Goal: Transaction & Acquisition: Purchase product/service

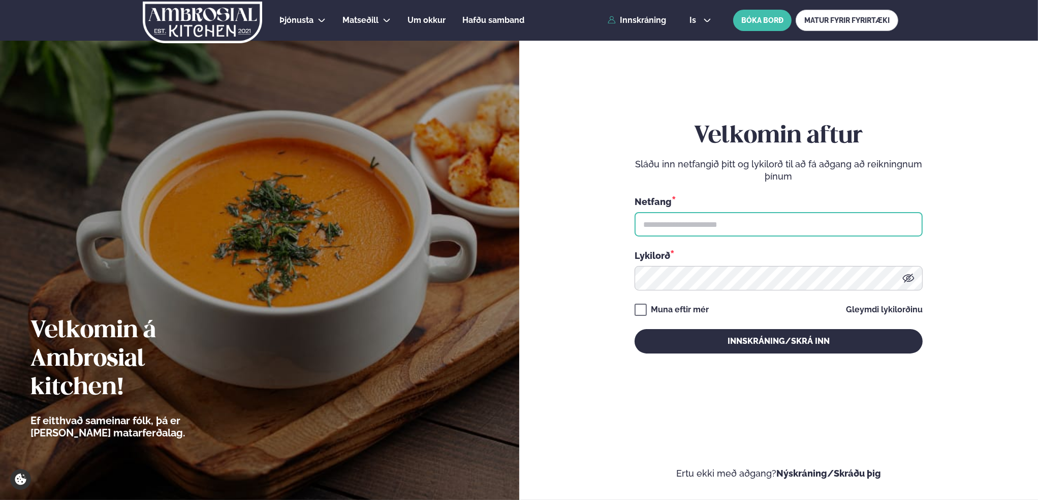
click at [720, 228] on input "text" at bounding box center [779, 224] width 288 height 24
type input "**********"
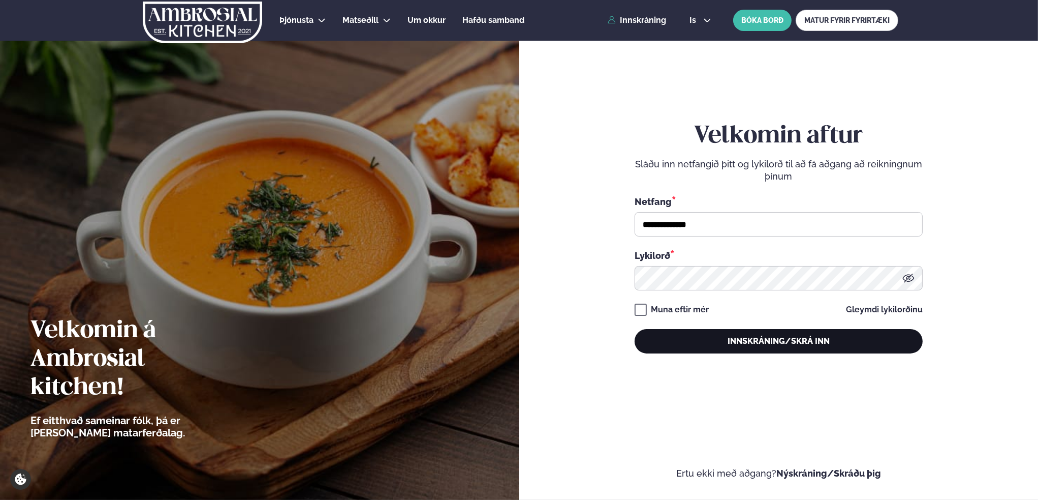
click at [801, 337] on button "Innskráning/Skrá inn" at bounding box center [779, 341] width 288 height 24
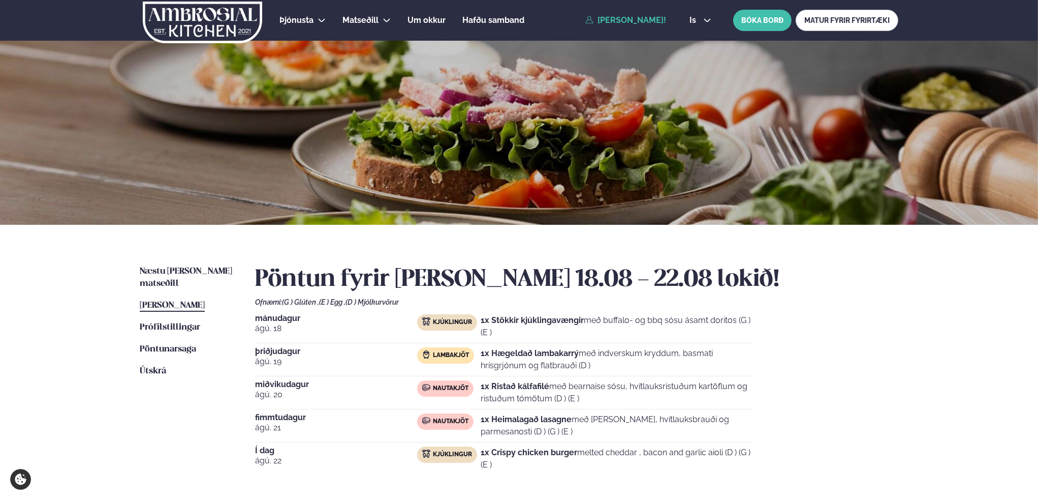
scroll to position [51, 0]
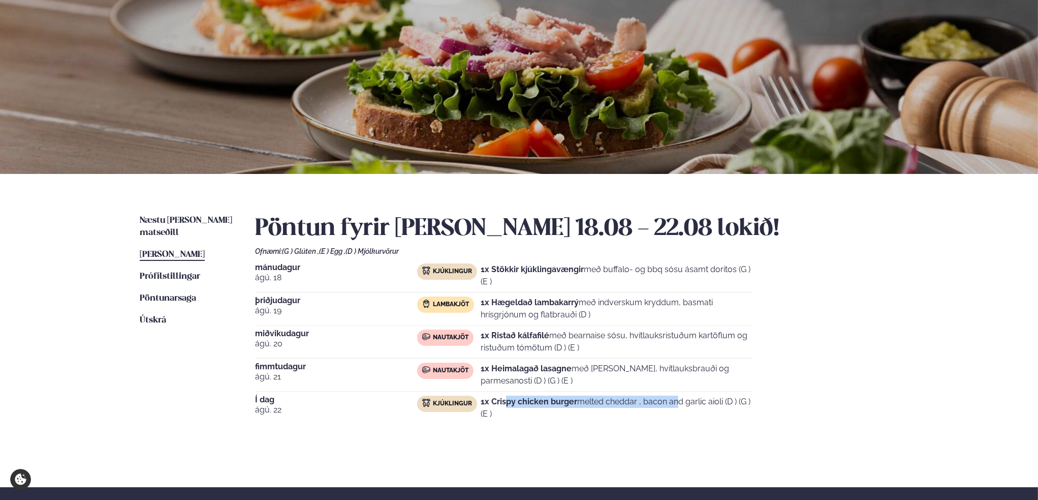
drag, startPoint x: 514, startPoint y: 399, endPoint x: 630, endPoint y: 400, distance: 115.9
click at [628, 400] on p "1x Crispy chicken burger melted cheddar , bacon and garlic aioli (D ) (G ) (E )" at bounding box center [617, 407] width 272 height 24
click at [596, 401] on p "1x Crispy chicken burger melted cheddar , bacon and garlic aioli (D ) (G ) (E )" at bounding box center [617, 407] width 272 height 24
click at [181, 218] on span "Næstu [PERSON_NAME] matseðill" at bounding box center [186, 226] width 92 height 21
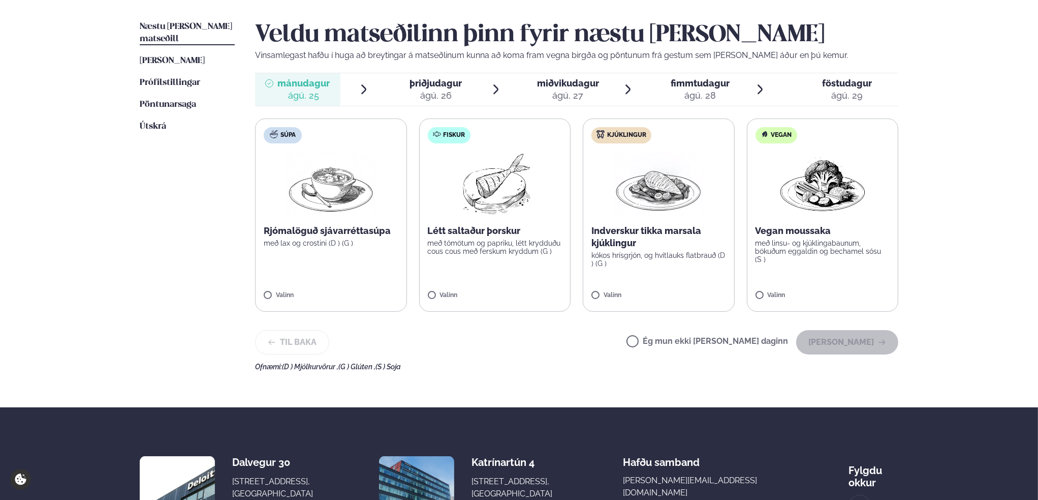
scroll to position [254, 0]
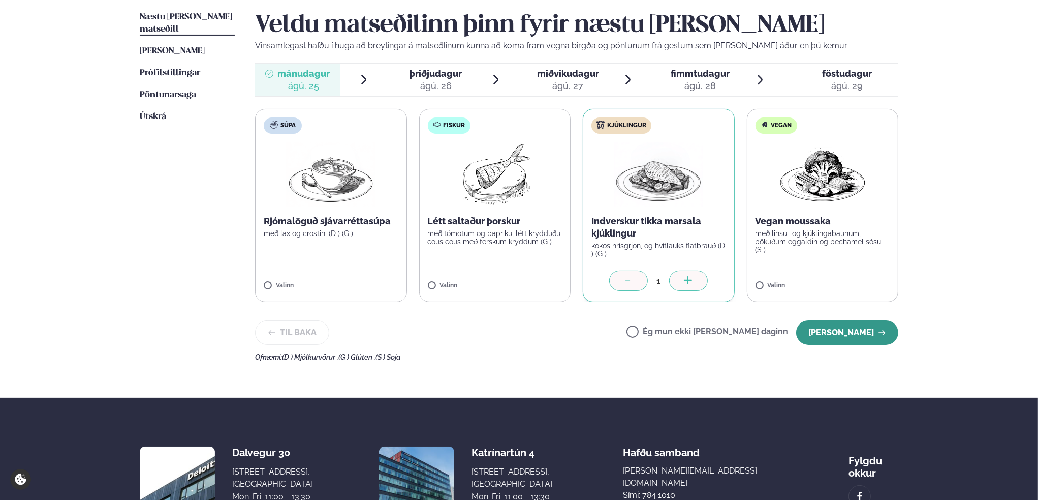
click at [854, 330] on button "[PERSON_NAME]" at bounding box center [847, 332] width 102 height 24
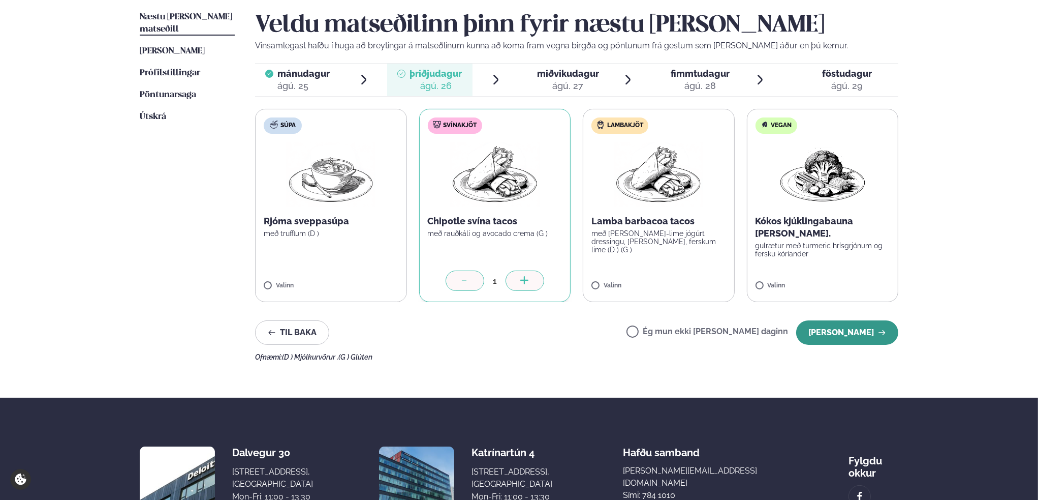
click at [866, 329] on button "[PERSON_NAME]" at bounding box center [847, 332] width 102 height 24
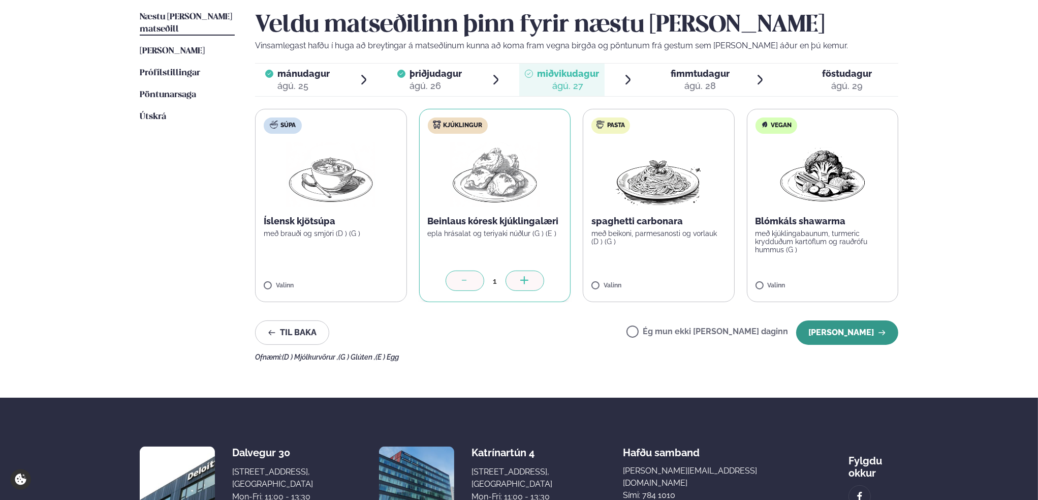
click at [876, 333] on button "[PERSON_NAME]" at bounding box center [847, 332] width 102 height 24
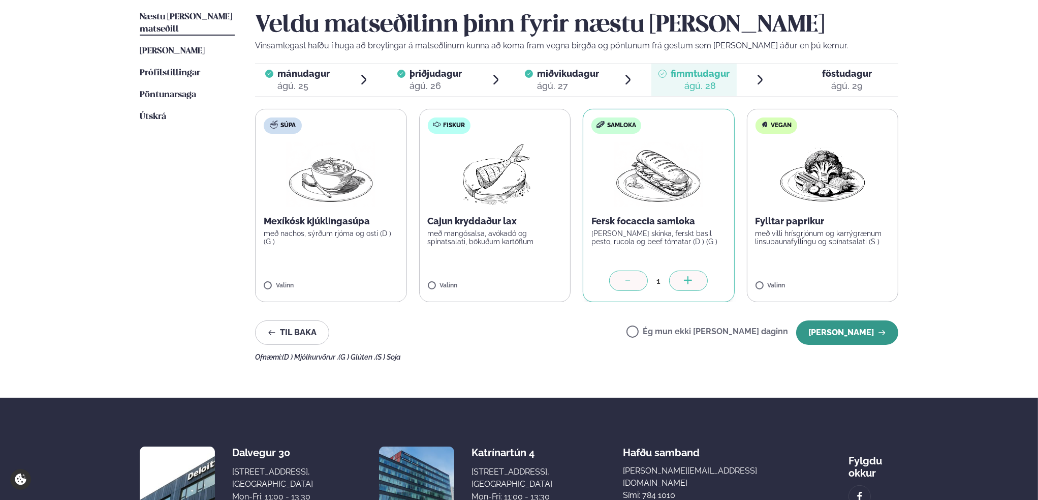
click at [868, 332] on button "[PERSON_NAME]" at bounding box center [847, 332] width 102 height 24
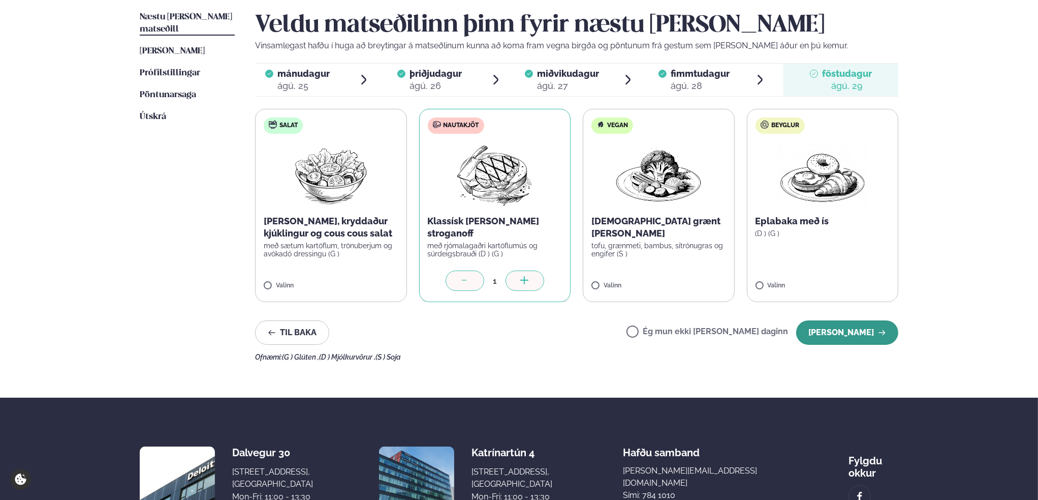
click at [846, 329] on button "[PERSON_NAME]" at bounding box center [847, 332] width 102 height 24
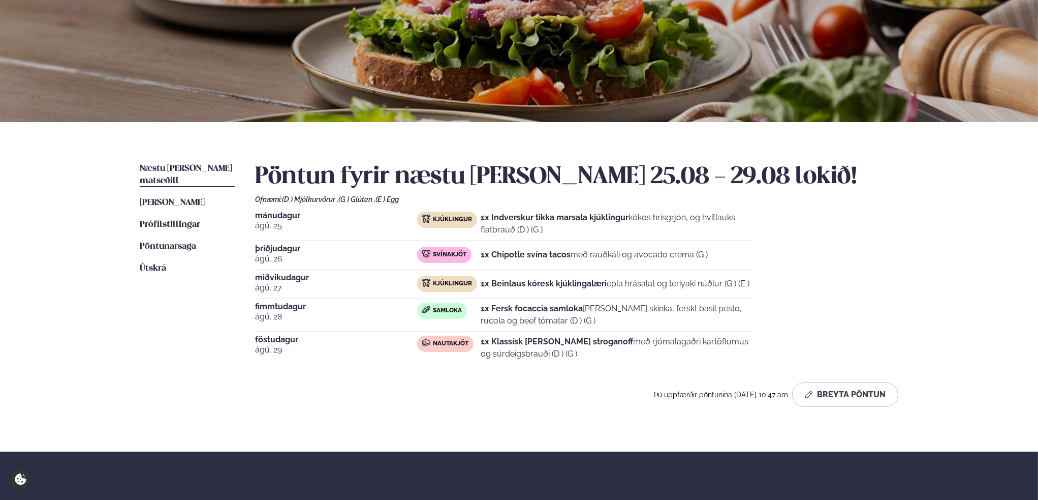
scroll to position [0, 0]
